Goal: Check status: Check status

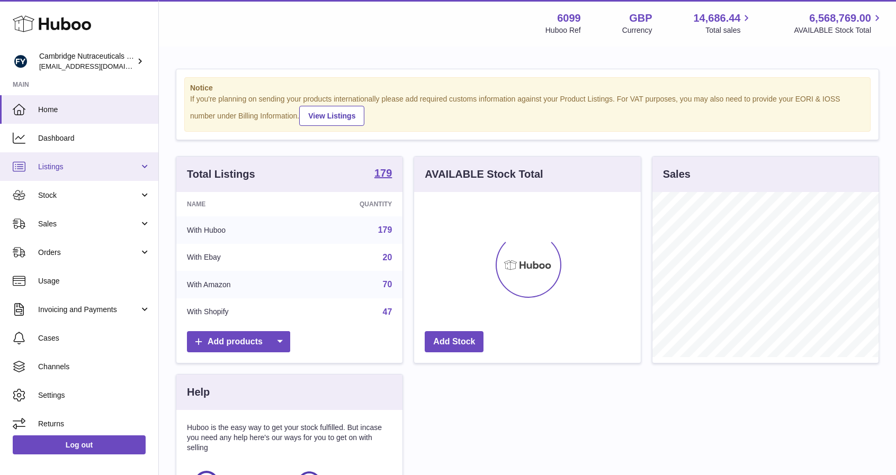
scroll to position [165, 227]
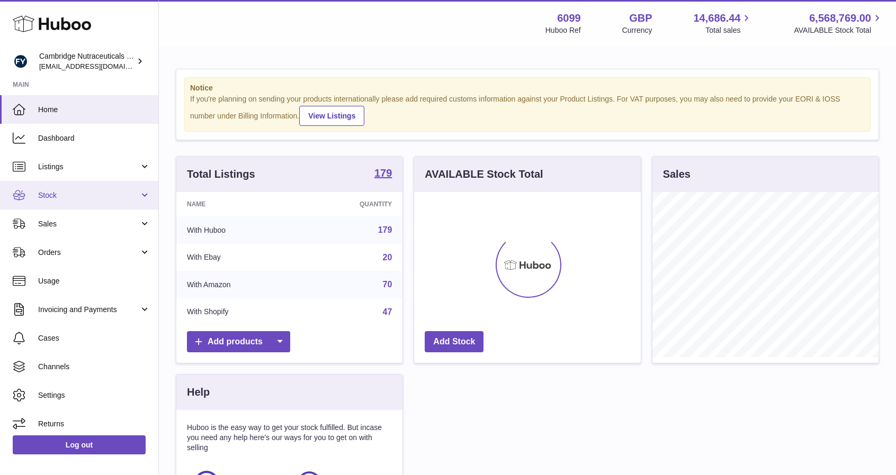
click at [61, 194] on span "Stock" at bounding box center [88, 196] width 101 height 10
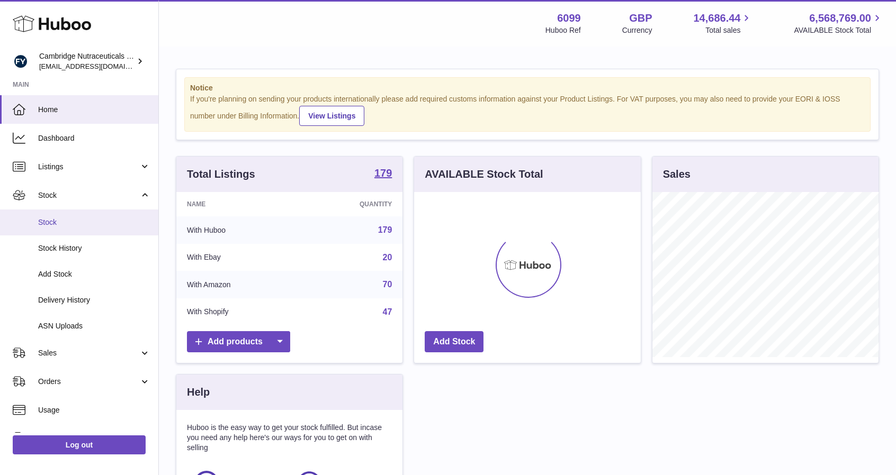
click at [69, 212] on link "Stock" at bounding box center [79, 223] width 158 height 26
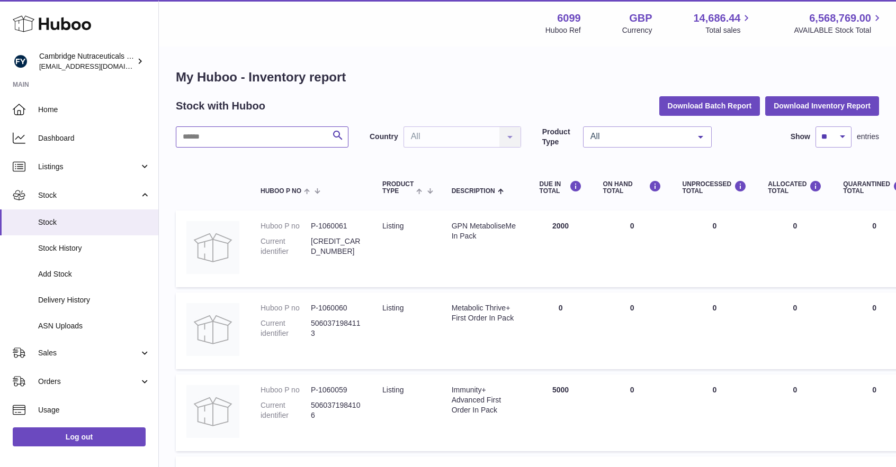
click at [269, 138] on input "text" at bounding box center [262, 137] width 173 height 21
type input "******"
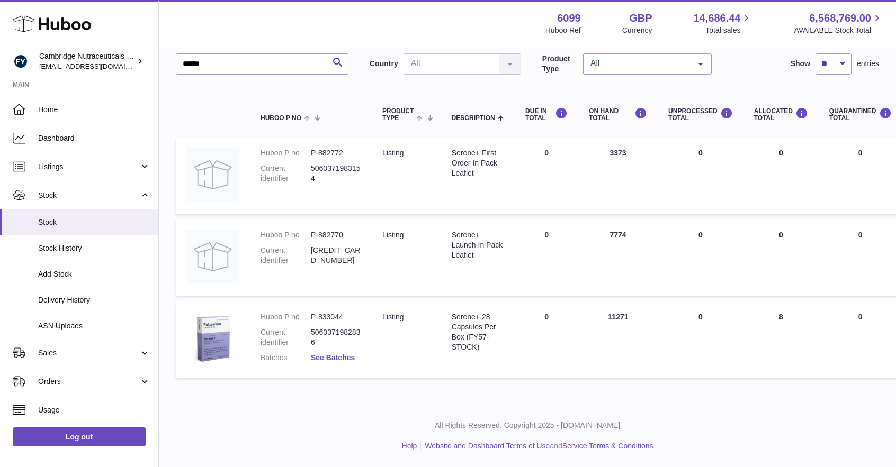
click at [348, 357] on link "See Batches" at bounding box center [333, 358] width 44 height 8
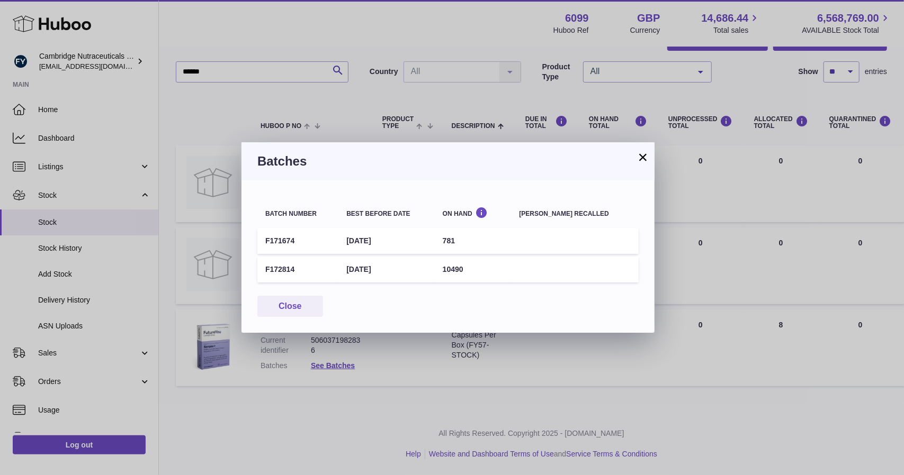
click at [648, 157] on button "×" at bounding box center [642, 157] width 13 height 13
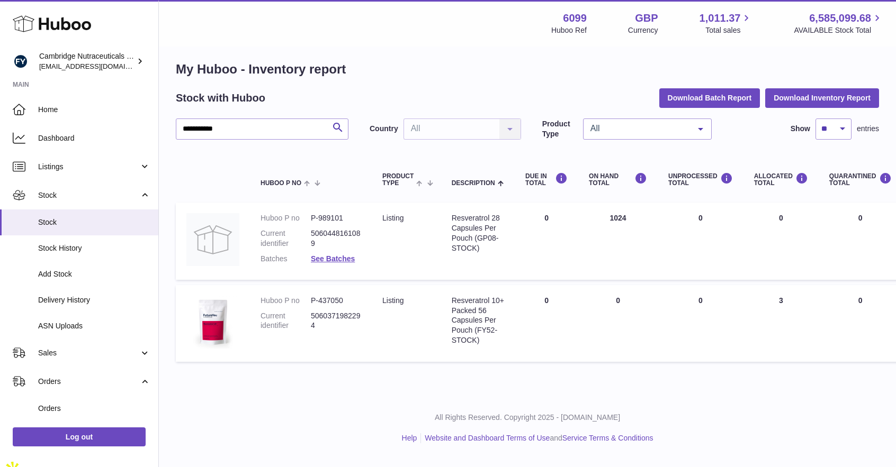
scroll to position [128, 0]
